Goal: Information Seeking & Learning: Learn about a topic

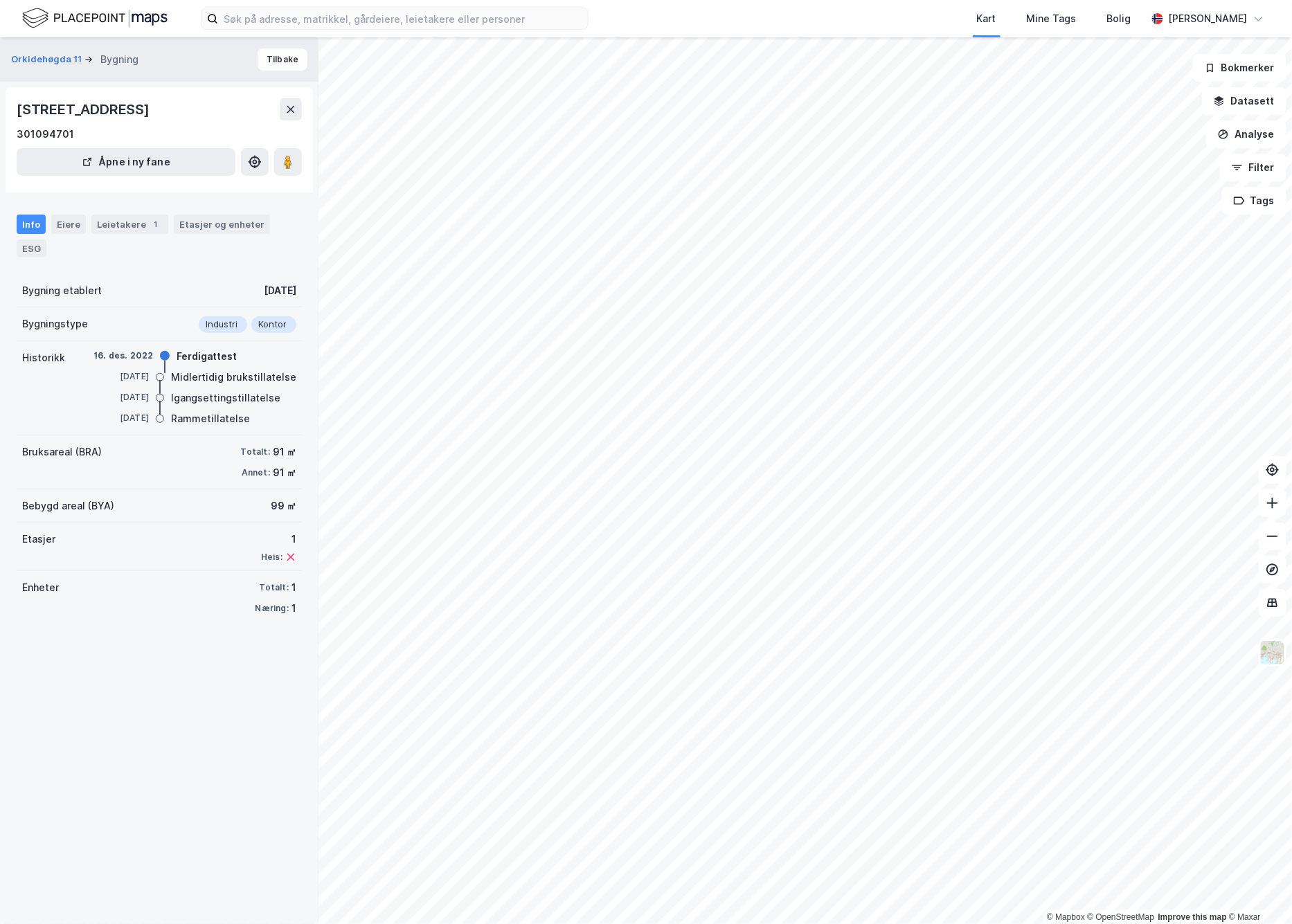
click at [87, 369] on div "Historikk [DATE] Ferdigattest [DATE] Midlertidig brukstillatelse [DATE] Igangse…" at bounding box center [159, 388] width 285 height 94
click at [114, 375] on div "[DATE]" at bounding box center [121, 376] width 56 height 12
